Goal: Information Seeking & Learning: Learn about a topic

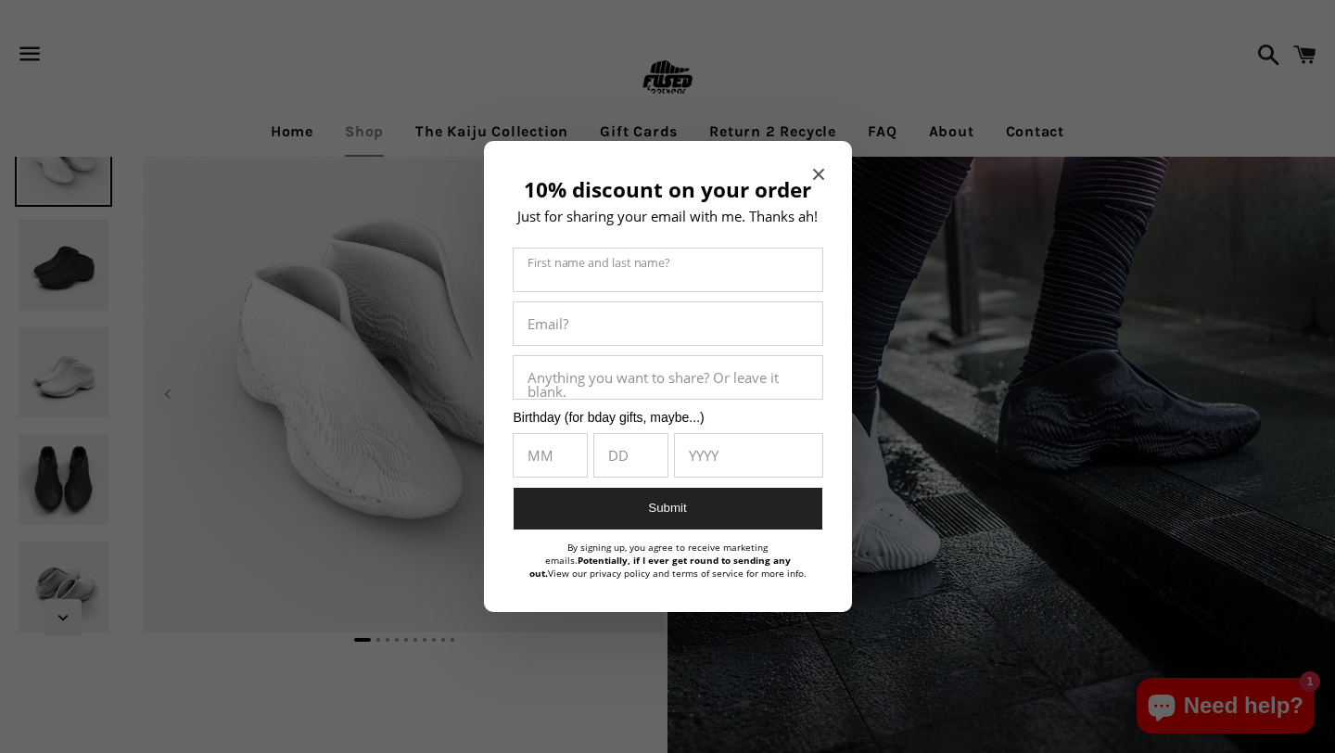
click at [821, 172] on icon "Close modal" at bounding box center [818, 174] width 11 height 11
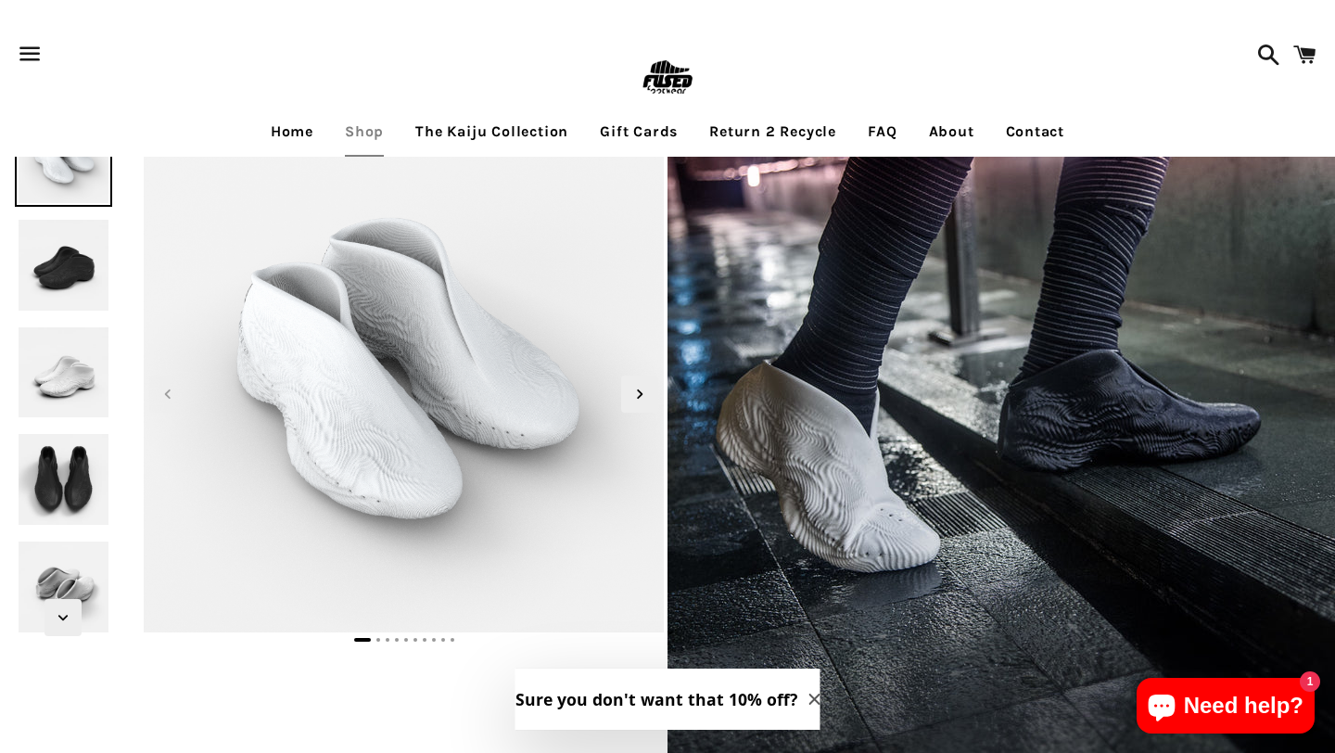
click at [67, 256] on img at bounding box center [64, 265] width 98 height 98
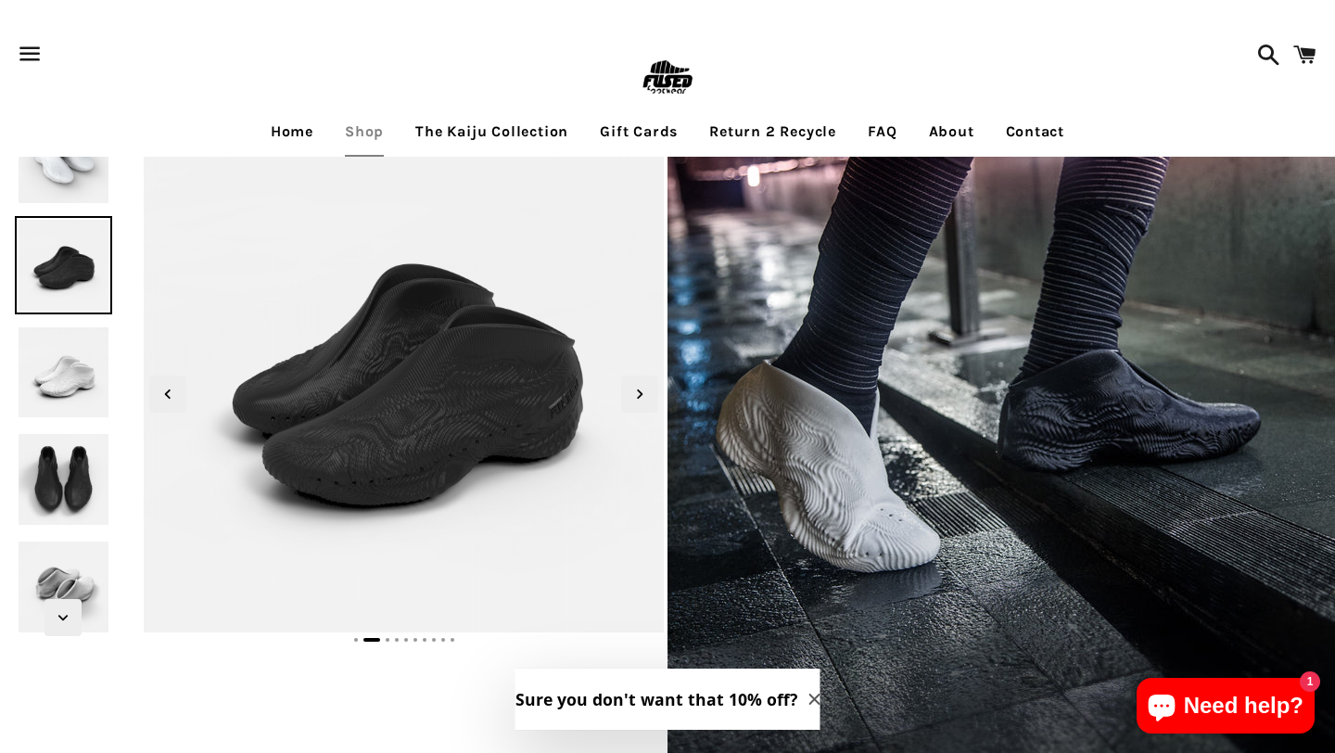
click at [62, 327] on img at bounding box center [64, 372] width 98 height 98
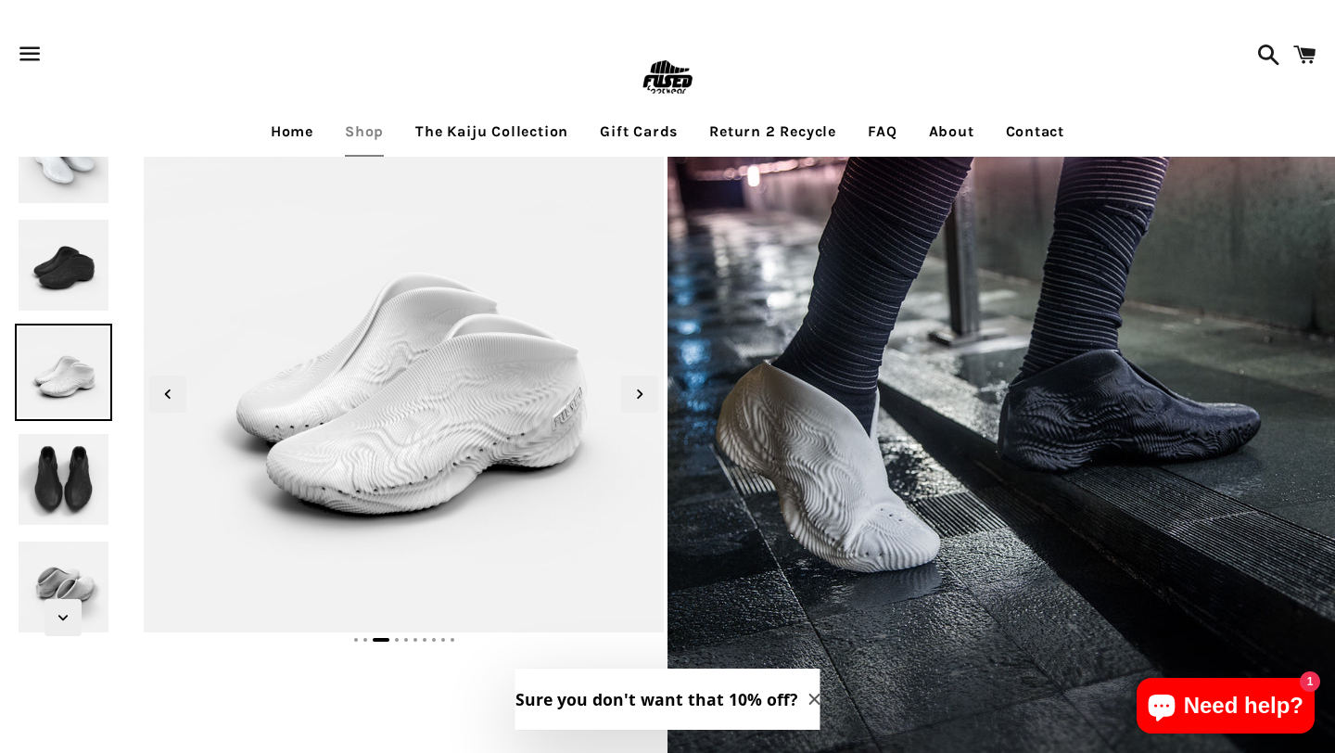
click at [665, 80] on img at bounding box center [667, 78] width 60 height 60
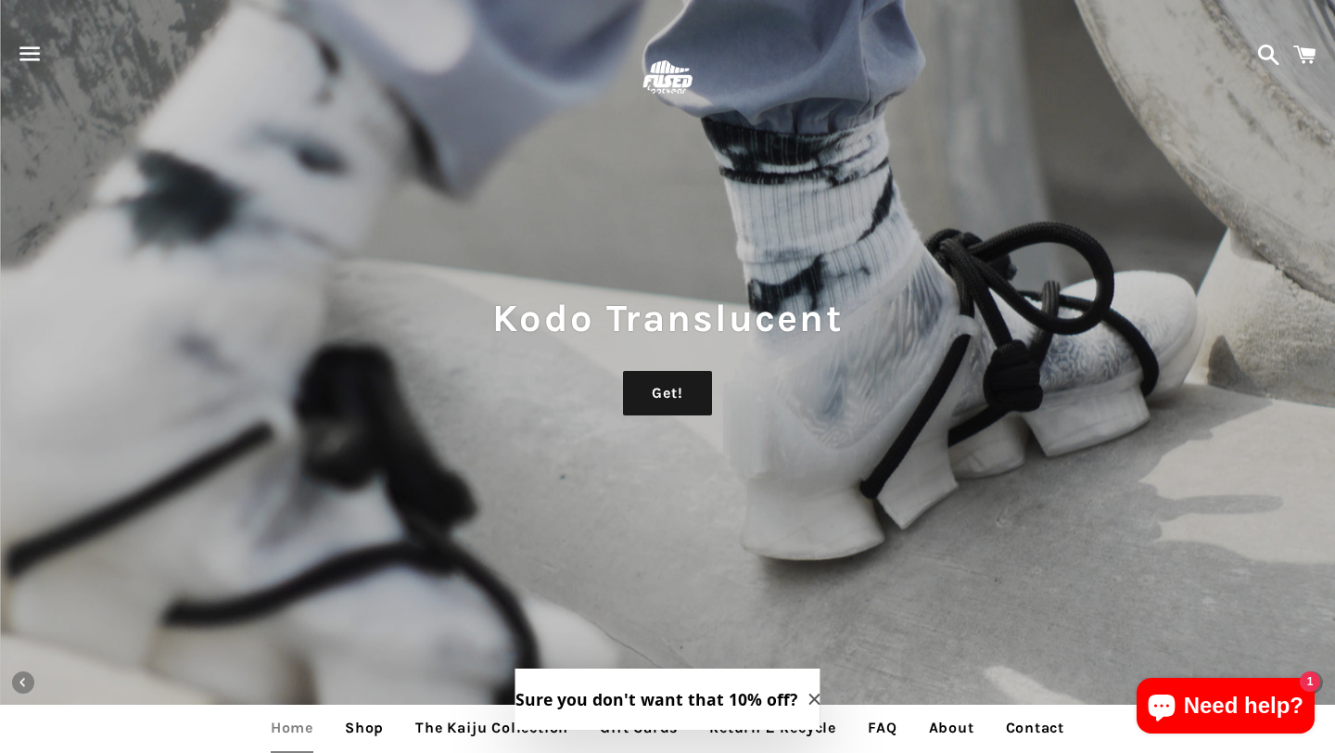
click at [28, 57] on span "button" at bounding box center [30, 54] width 42 height 56
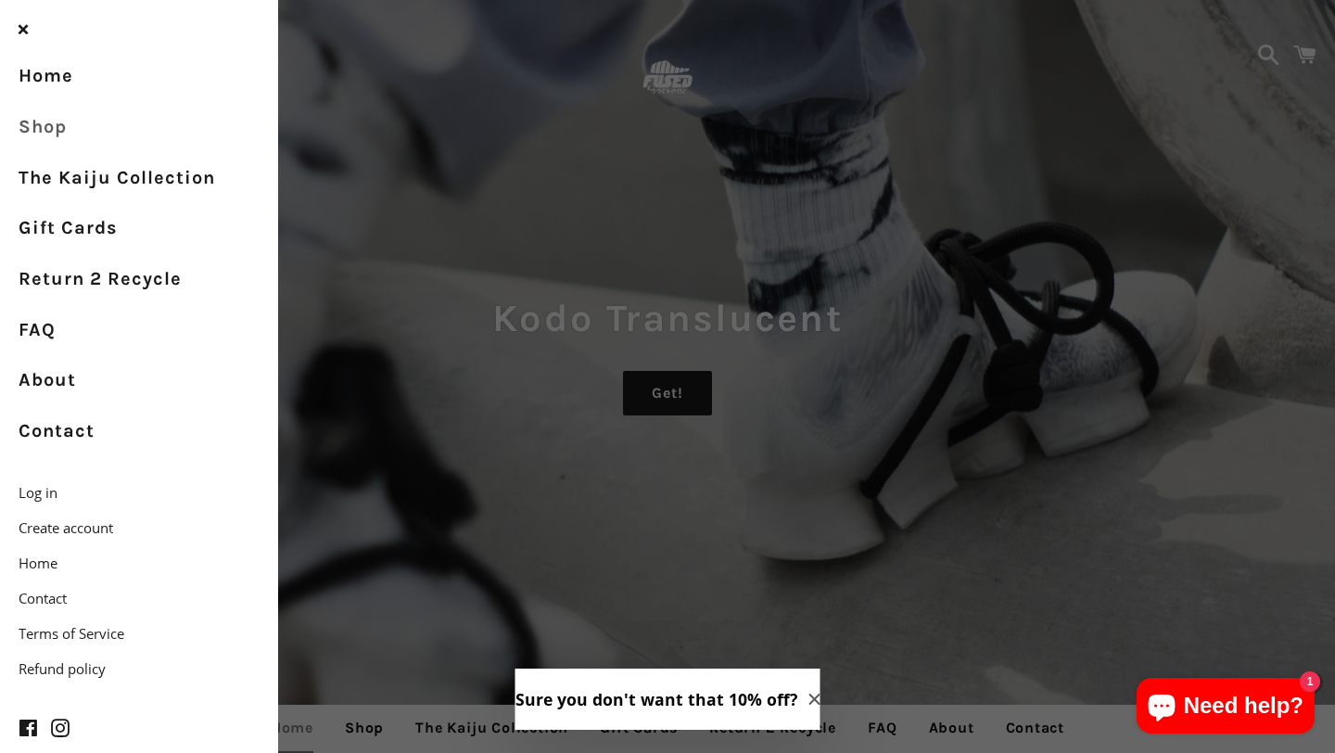
click at [37, 133] on link "Shop" at bounding box center [139, 127] width 278 height 51
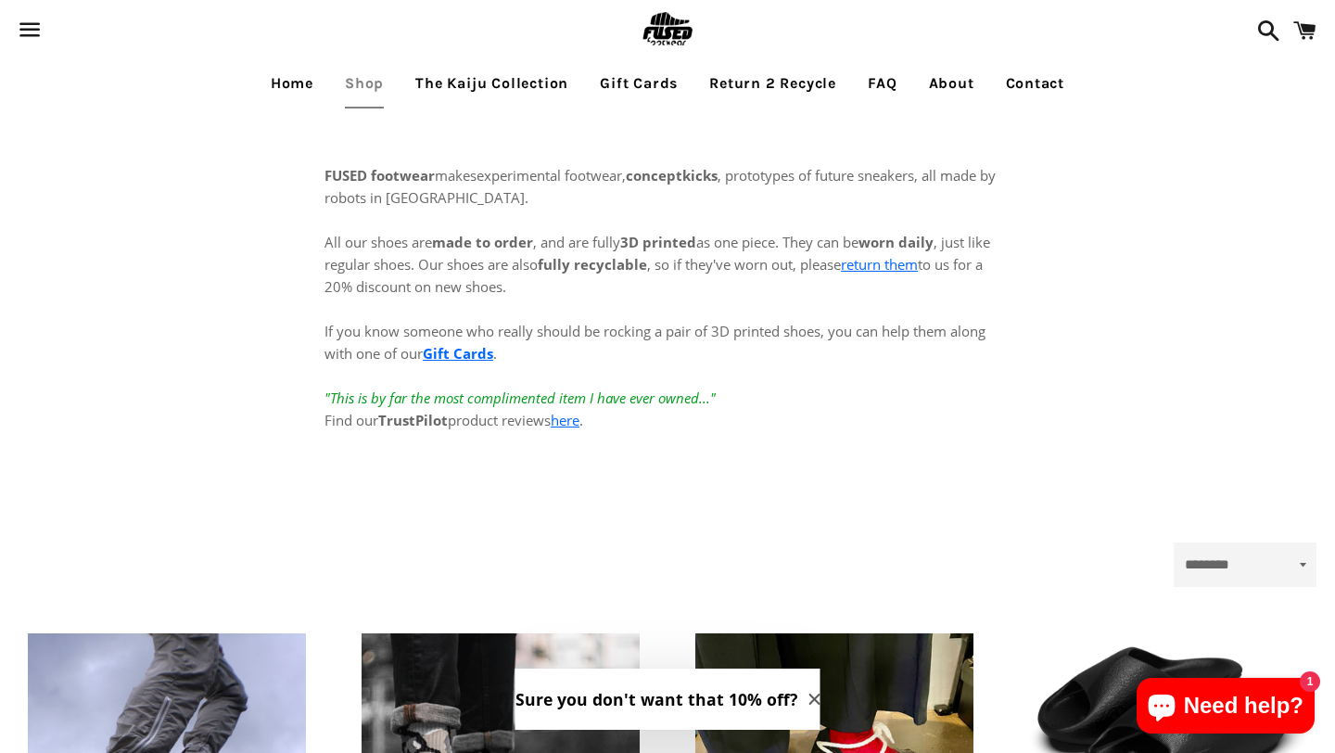
click at [881, 89] on link "FAQ" at bounding box center [882, 83] width 57 height 46
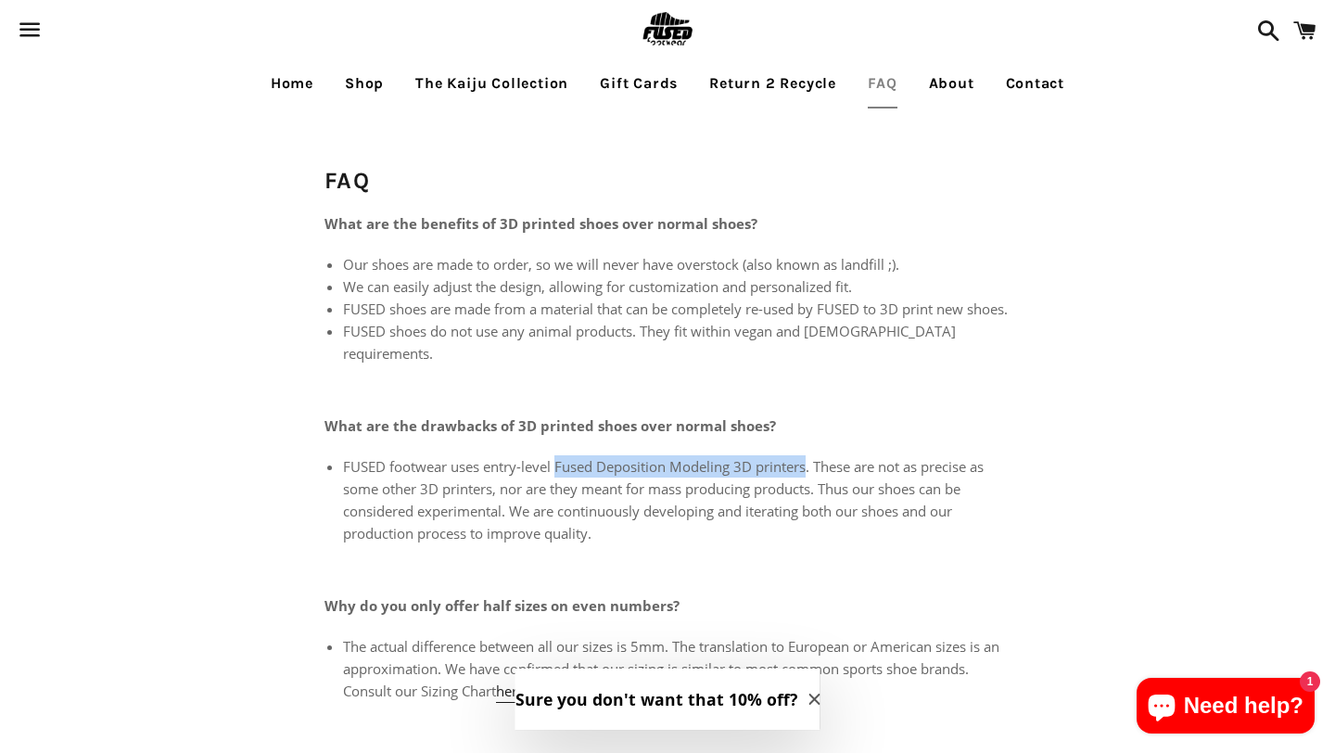
drag, startPoint x: 557, startPoint y: 467, endPoint x: 809, endPoint y: 459, distance: 252.2
click at [809, 459] on li "FUSED footwear uses entry-level Fused Deposition Modeling 3D printers. These ar…" at bounding box center [676, 499] width 667 height 89
copy li "Fused Deposition Modeling 3D printers"
